Goal: Task Accomplishment & Management: Use online tool/utility

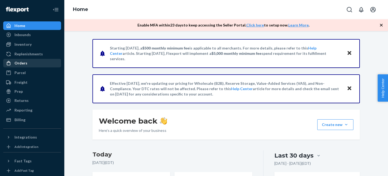
click at [21, 63] on div "Orders" at bounding box center [20, 63] width 13 height 5
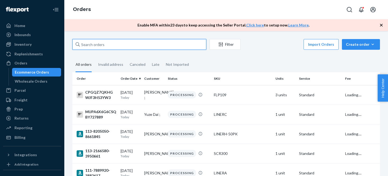
click at [85, 46] on input "text" at bounding box center [139, 44] width 134 height 11
paste input "370038"
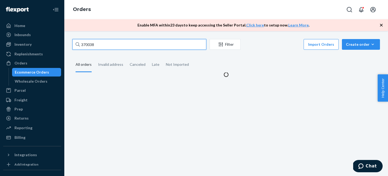
type input "370038"
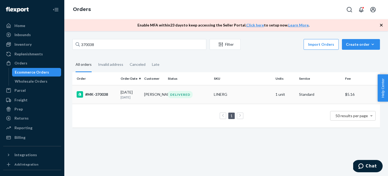
click at [98, 92] on div "#MK-370038" at bounding box center [97, 94] width 40 height 6
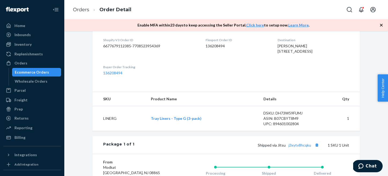
scroll to position [130, 0]
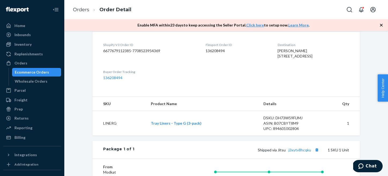
drag, startPoint x: 320, startPoint y: 59, endPoint x: 269, endPoint y: 51, distance: 52.0
click at [278, 51] on div "[PERSON_NAME] [STREET_ADDRESS]" at bounding box center [314, 53] width 72 height 11
copy span "[PERSON_NAME] [STREET_ADDRESS]"
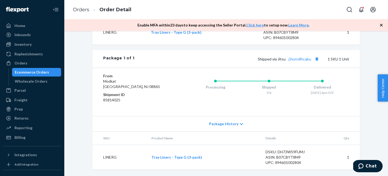
scroll to position [0, 0]
click at [302, 58] on link "j3xytv8hcqku" at bounding box center [300, 59] width 23 height 5
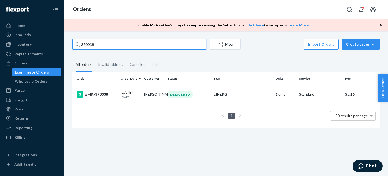
click at [131, 46] on input "370038" at bounding box center [139, 44] width 134 height 11
paste input "[EMAIL_ADDRESS][PERSON_NAME][DOMAIN_NAME]"
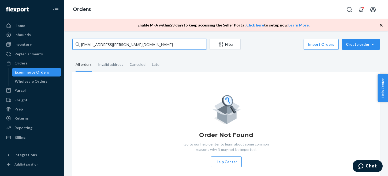
click at [143, 42] on input "[EMAIL_ADDRESS][PERSON_NAME][DOMAIN_NAME]" at bounding box center [139, 44] width 134 height 11
paste input "[PERSON_NAME]"
type input "[PERSON_NAME]"
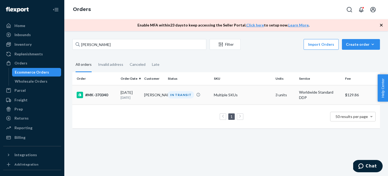
click at [105, 95] on div "#MK-370340" at bounding box center [97, 95] width 40 height 6
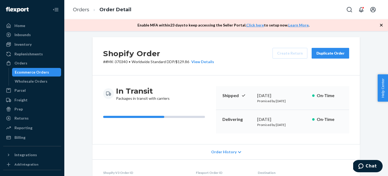
scroll to position [2, 0]
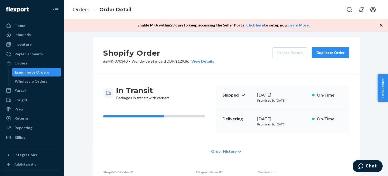
click at [46, 72] on div "Ecommerce Orders" at bounding box center [32, 72] width 34 height 5
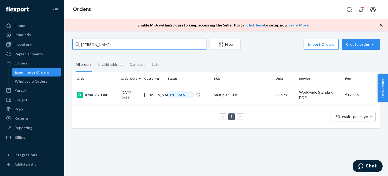
click at [96, 46] on input "[PERSON_NAME]" at bounding box center [139, 44] width 134 height 11
paste input "111-0223006-3174669:"
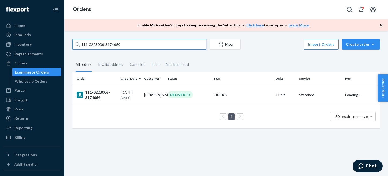
type input "111-0223006-3174669"
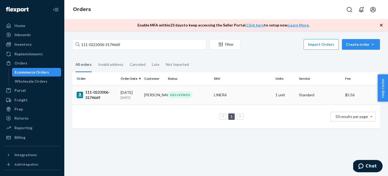
click at [93, 94] on div "111-0223006-3174669" at bounding box center [97, 95] width 40 height 11
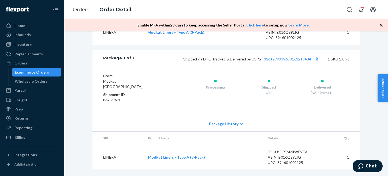
scroll to position [225, 0]
click at [289, 62] on div "Shipped via DHL, Tracked & Delivered by USPS 9261290339650161218484 1 SKU 1 Unit" at bounding box center [242, 58] width 215 height 7
click at [290, 61] on link "9261290339650161218484" at bounding box center [287, 59] width 47 height 5
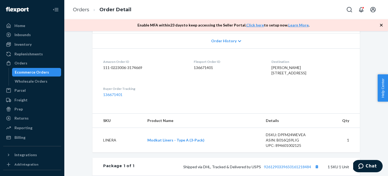
drag, startPoint x: 319, startPoint y: 77, endPoint x: 256, endPoint y: 68, distance: 63.7
click at [256, 68] on dl "Amazon Order ID 111-0223006-3174669 Flexport Order ID 136671401 Destination [PE…" at bounding box center [225, 79] width 267 height 60
copy span "[PERSON_NAME] [STREET_ADDRESS]"
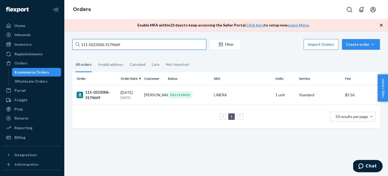
click at [108, 45] on input "111-0223006-3174669" at bounding box center [139, 44] width 134 height 11
paste input "113-5274527-0076201"
click at [108, 45] on input "111-0223006-3174669" at bounding box center [139, 44] width 134 height 11
click at [108, 45] on input "111-0223006- 113-5274527-0076201" at bounding box center [139, 44] width 134 height 11
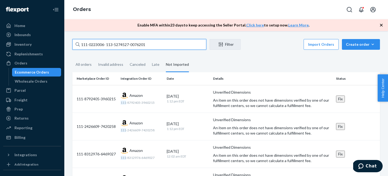
paste input "text"
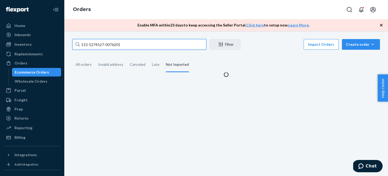
type input "113-5274527-0076201"
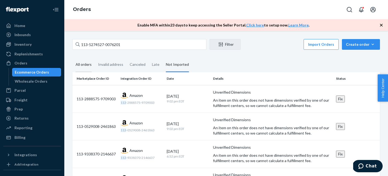
click at [78, 64] on div "All orders" at bounding box center [84, 65] width 16 height 15
click at [72, 58] on input "All orders" at bounding box center [72, 58] width 0 height 0
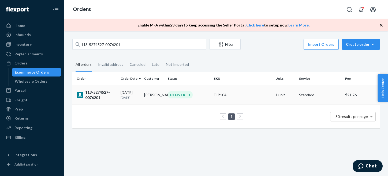
click at [95, 96] on div "113-5274527-0076201" at bounding box center [97, 95] width 40 height 11
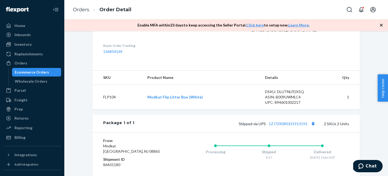
scroll to position [176, 0]
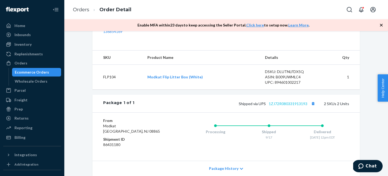
click at [289, 106] on link "1ZJ72R080331913193" at bounding box center [288, 104] width 39 height 5
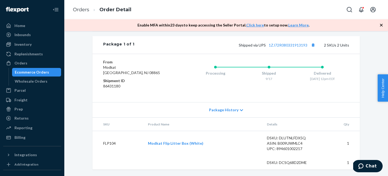
scroll to position [245, 0]
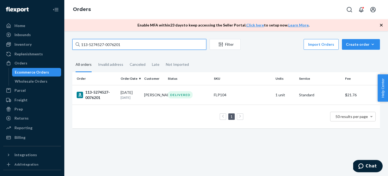
click at [96, 47] on input "113-5274527-0076201" at bounding box center [139, 44] width 134 height 11
paste input "111-0223006-3174669:"
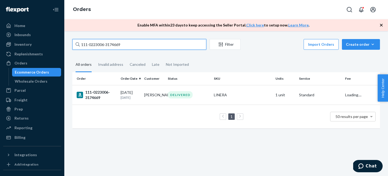
type input "111-0223006-3174669"
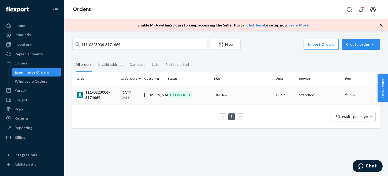
click at [94, 97] on div "111-0223006-3174669" at bounding box center [97, 95] width 40 height 11
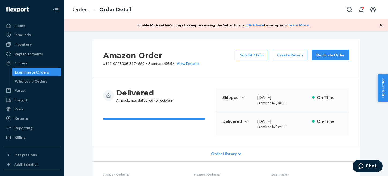
click at [331, 55] on div "Duplicate Order" at bounding box center [330, 55] width 28 height 5
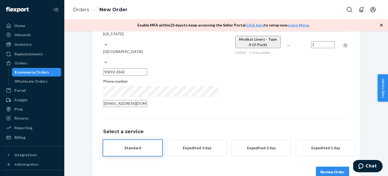
scroll to position [95, 0]
click at [340, 167] on button "Review Order" at bounding box center [332, 172] width 33 height 11
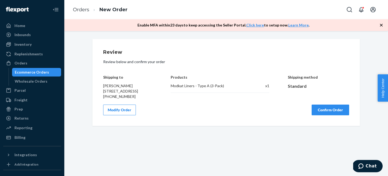
scroll to position [0, 0]
click at [322, 115] on button "Confirm Order" at bounding box center [331, 110] width 38 height 11
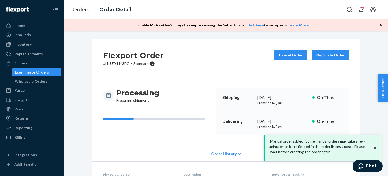
click at [120, 60] on h2 "Flexport Order" at bounding box center [133, 55] width 61 height 11
click at [119, 65] on p "# H1UFYHY3EG • Standard" at bounding box center [133, 63] width 61 height 5
copy p "H1UFYHY3EG"
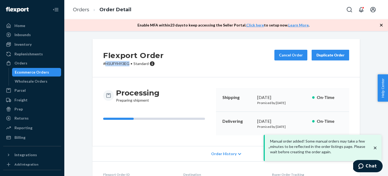
click at [29, 71] on div "Ecommerce Orders" at bounding box center [32, 72] width 34 height 5
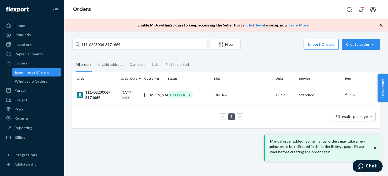
click at [116, 38] on div "111-0223006-3174669 Filter Import Orders Create order Ecommerce order Removal o…" at bounding box center [226, 103] width 324 height 145
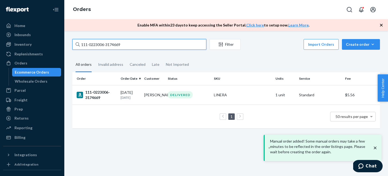
click at [114, 45] on input "111-0223006-3174669" at bounding box center [139, 44] width 134 height 11
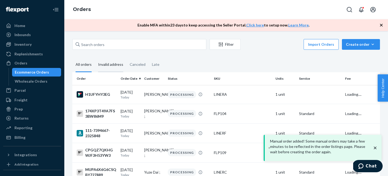
click at [114, 64] on div "Invalid address" at bounding box center [110, 65] width 25 height 15
click at [95, 58] on input "Invalid address" at bounding box center [95, 58] width 0 height 0
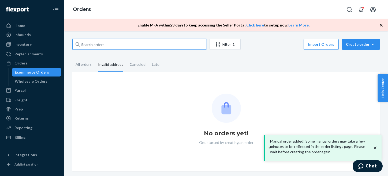
click at [109, 46] on input "text" at bounding box center [139, 44] width 134 height 11
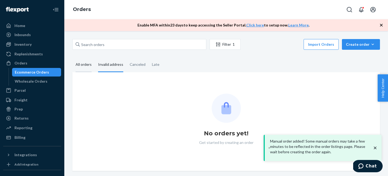
click at [92, 64] on div "All orders" at bounding box center [83, 65] width 23 height 15
click at [72, 58] on input "All orders" at bounding box center [72, 58] width 0 height 0
